Goal: Transaction & Acquisition: Purchase product/service

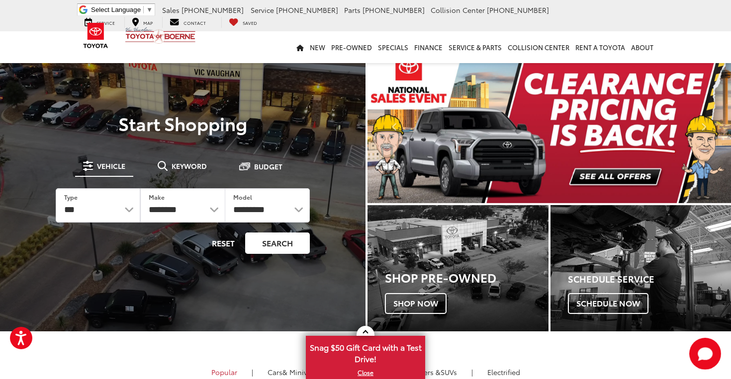
click at [282, 244] on button "Search" at bounding box center [277, 243] width 65 height 21
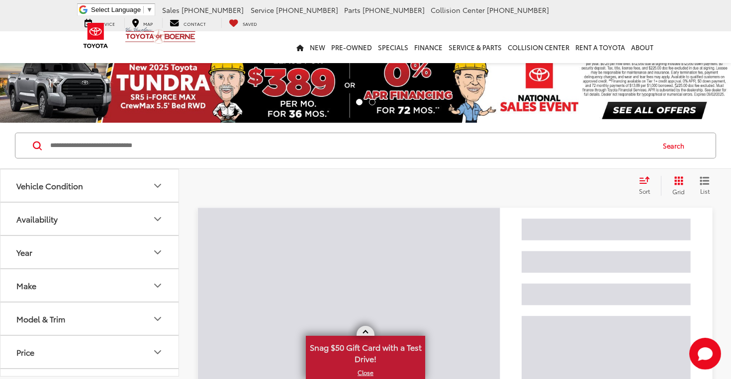
click at [366, 330] on link at bounding box center [366, 331] width 18 height 10
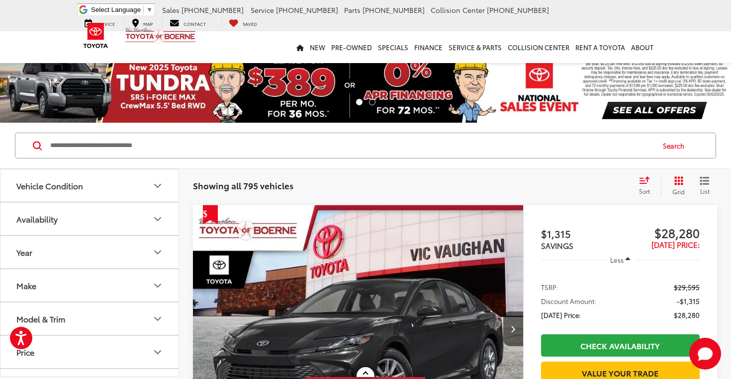
click at [645, 179] on icon "Select sort value" at bounding box center [644, 181] width 9 height 6
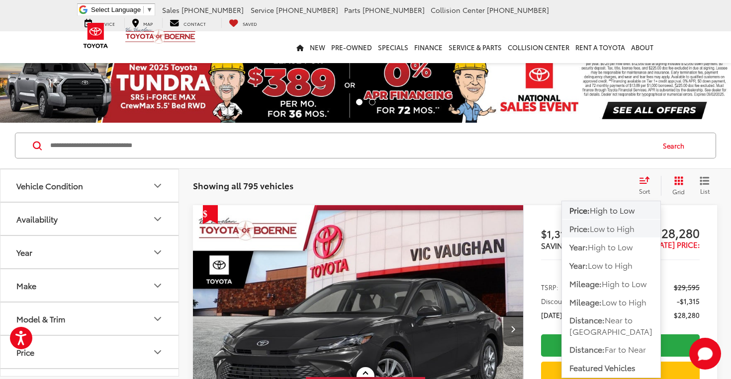
click at [626, 232] on span "Low to High" at bounding box center [612, 228] width 45 height 11
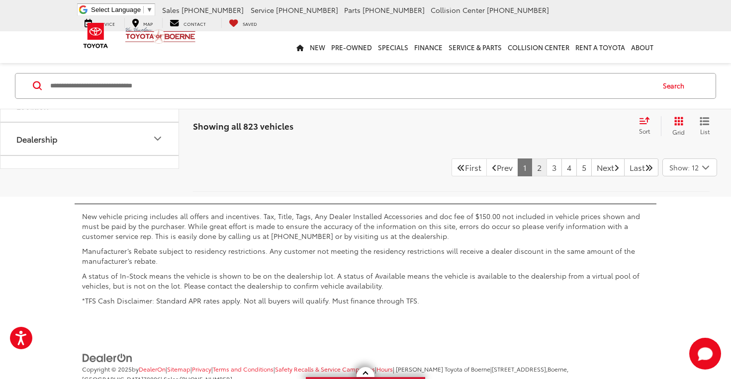
click at [532, 177] on link "2" at bounding box center [539, 168] width 15 height 18
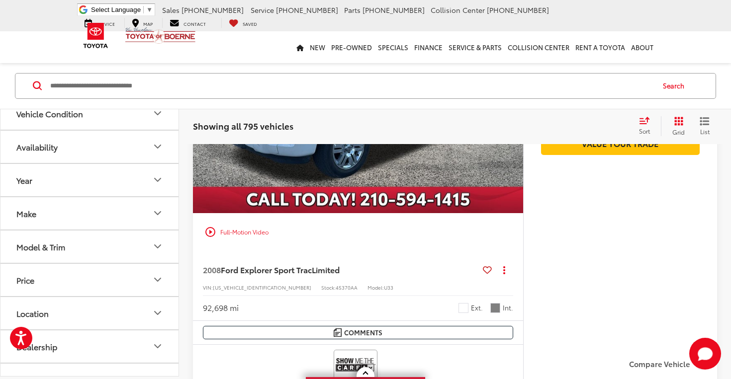
scroll to position [3282, 0]
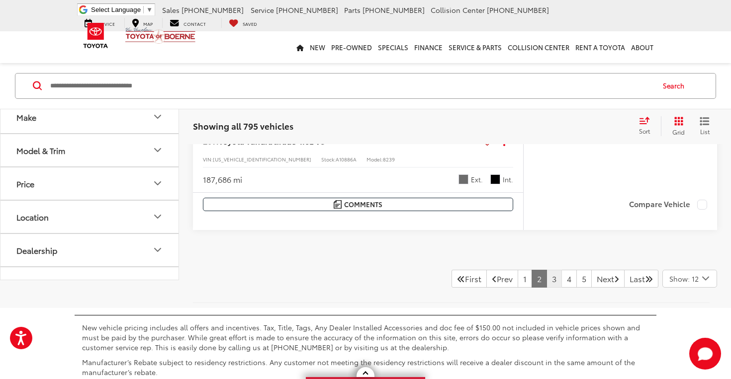
click at [547, 272] on link "3" at bounding box center [554, 279] width 15 height 18
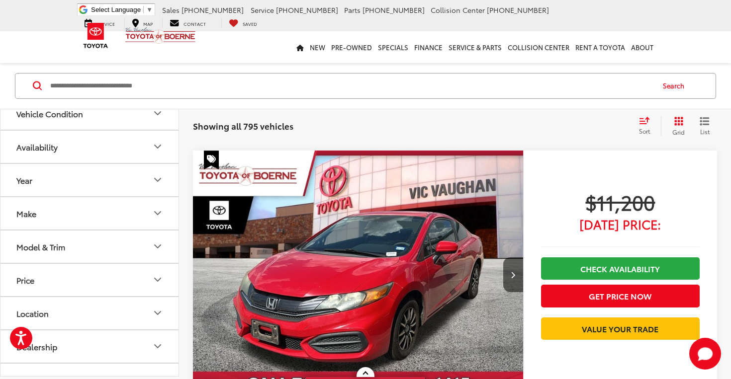
scroll to position [409, 0]
